Goal: Find specific page/section: Find specific page/section

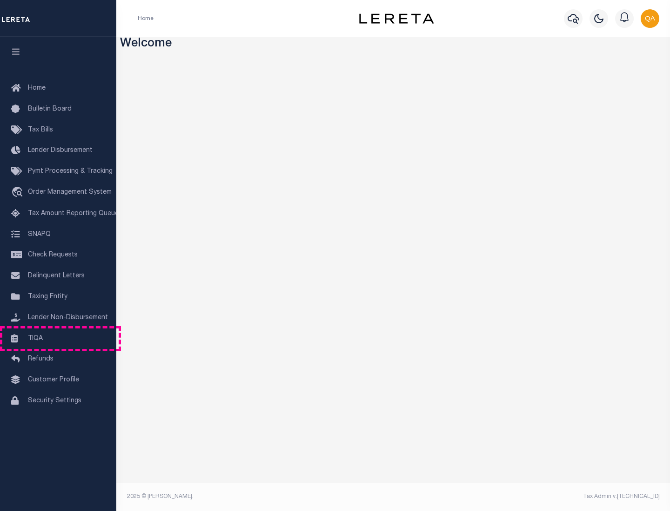
click at [58, 338] on link "TIQA" at bounding box center [58, 339] width 116 height 21
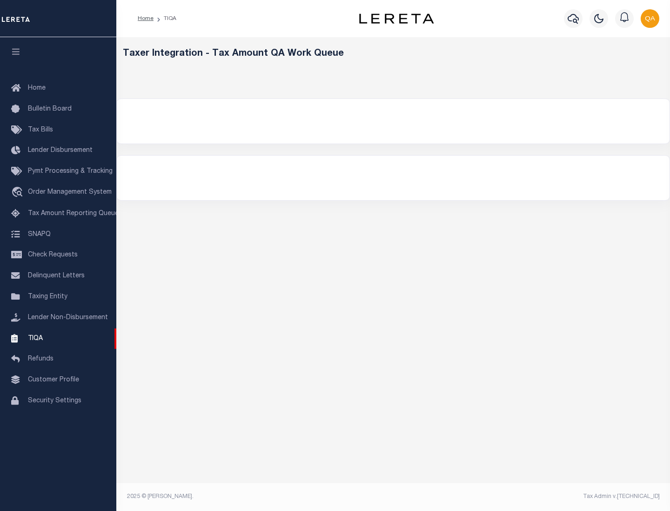
select select "200"
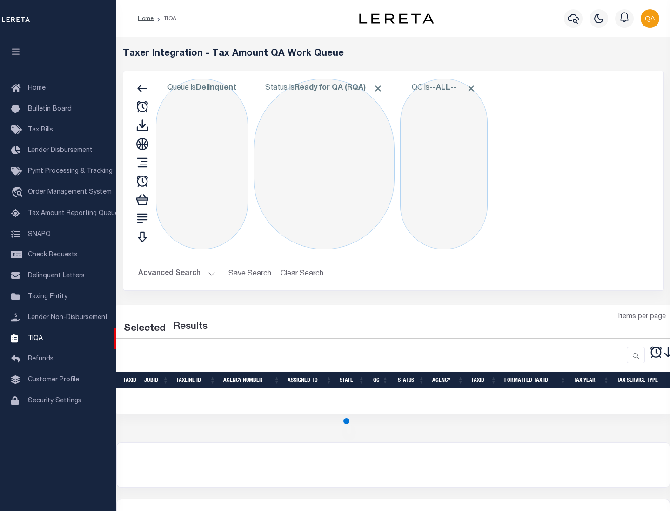
select select "200"
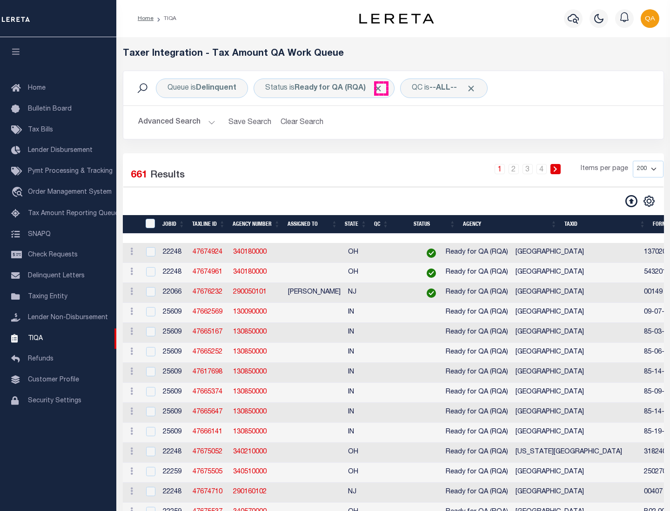
click at [381, 88] on span "Click to Remove" at bounding box center [378, 89] width 10 height 10
